Goal: Task Accomplishment & Management: Complete application form

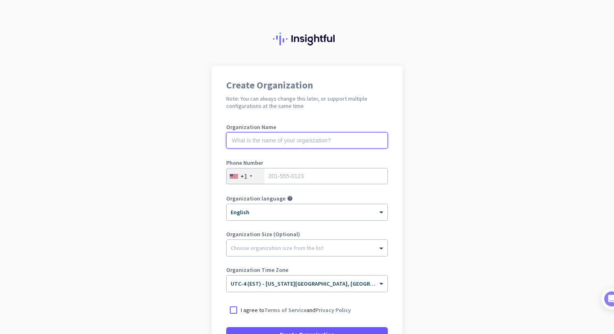
click at [329, 141] on input "text" at bounding box center [306, 140] width 161 height 16
type input "Asterlark Property Solutions"
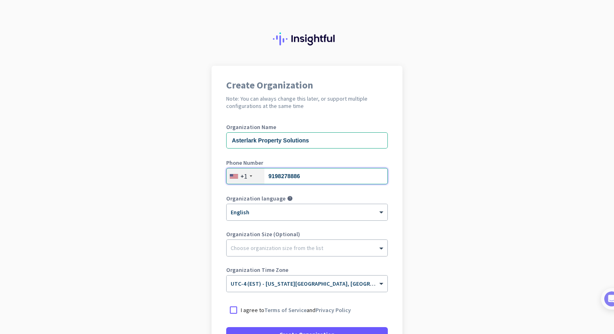
click at [310, 181] on input "9198278886" at bounding box center [306, 176] width 161 height 16
type input "2089829165"
click at [245, 225] on div "Organization language help × English" at bounding box center [306, 212] width 161 height 32
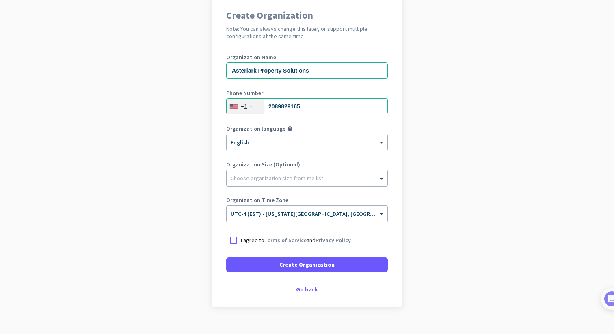
scroll to position [80, 0]
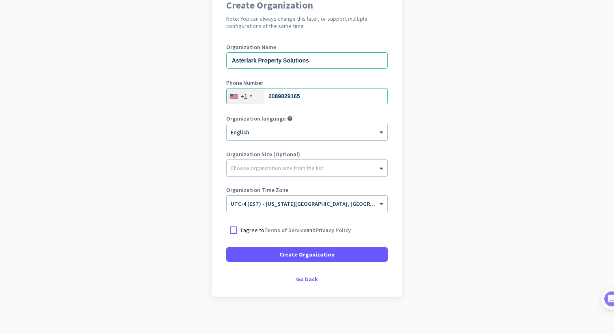
click at [254, 207] on div "× UTC-4 (EST) - [US_STATE][GEOGRAPHIC_DATA], [GEOGRAPHIC_DATA], [GEOGRAPHIC_DAT…" at bounding box center [306, 204] width 161 height 16
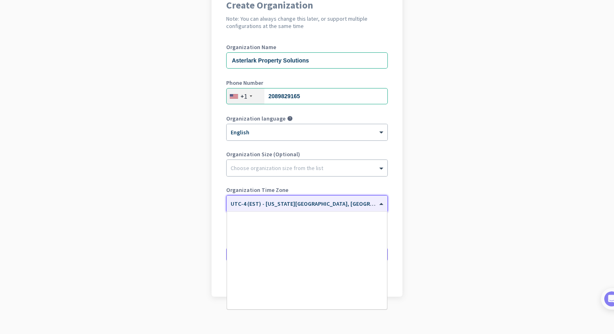
scroll to position [951, 0]
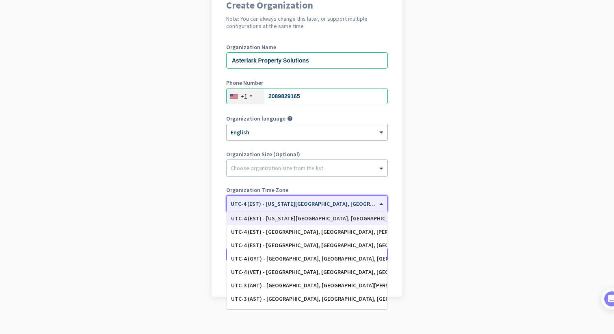
click at [202, 206] on app-onboarding-organization "Create Organization Note: You can always change this later, or support multiple…" at bounding box center [307, 161] width 614 height 351
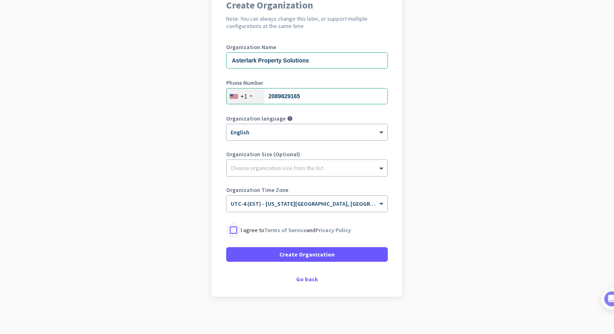
click at [233, 232] on div at bounding box center [233, 230] width 15 height 15
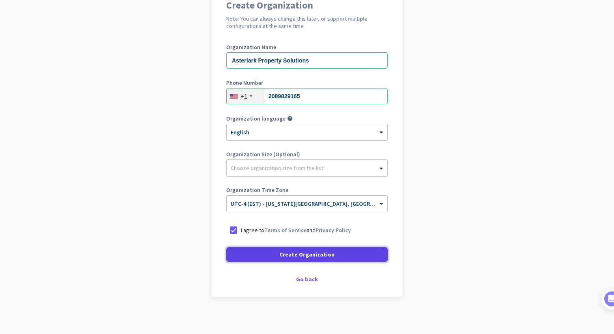
click at [253, 256] on span at bounding box center [306, 254] width 161 height 19
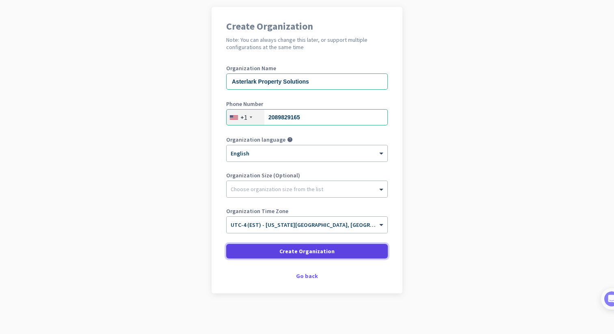
scroll to position [59, 0]
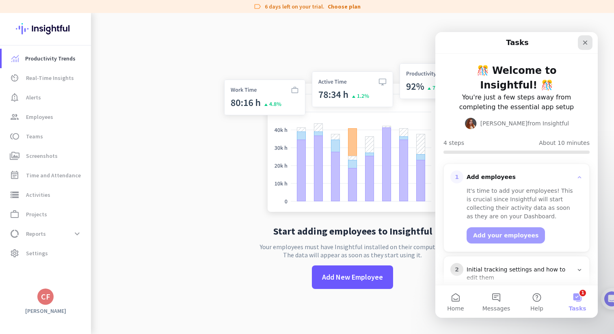
click at [585, 42] on icon "Close" at bounding box center [585, 43] width 4 height 4
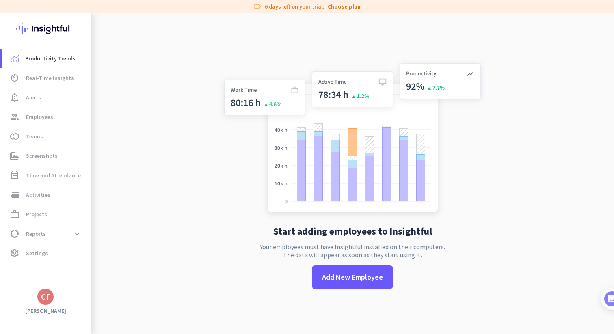
click at [345, 7] on link "Choose plan" at bounding box center [343, 6] width 33 height 8
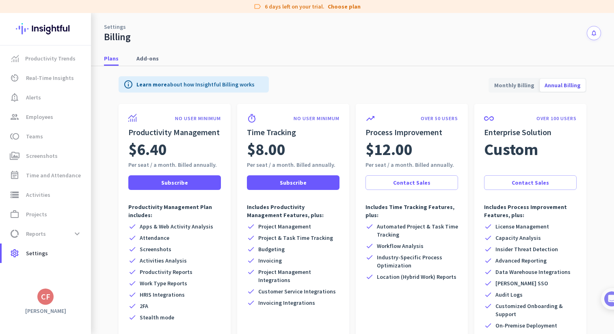
click at [514, 83] on span "Monthly Billing" at bounding box center [514, 84] width 50 height 19
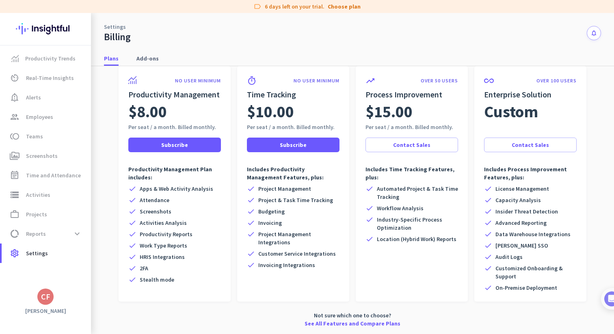
scroll to position [37, 0]
